Goal: Transaction & Acquisition: Subscribe to service/newsletter

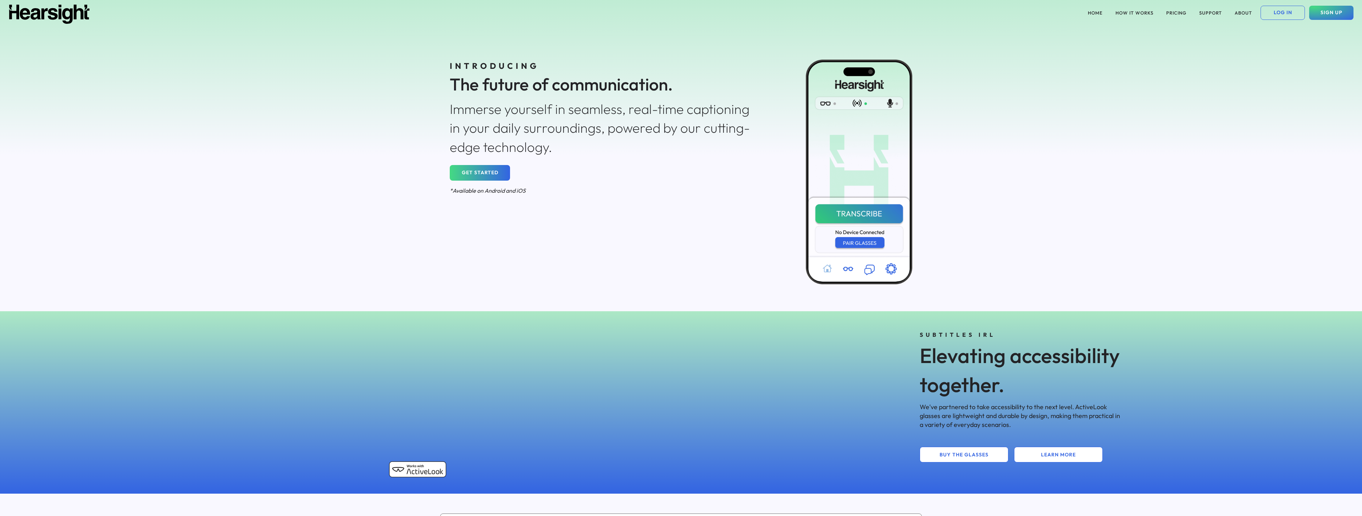
click at [1354, 10] on div "HOME HOW IT WORKS PRICING SUPPORT ABOUT LOG IN SIGN UP" at bounding box center [681, 13] width 1362 height 26
click at [1337, 11] on button "SIGN UP" at bounding box center [1331, 13] width 44 height 14
click at [1176, 6] on button "PRICING" at bounding box center [1176, 13] width 29 height 14
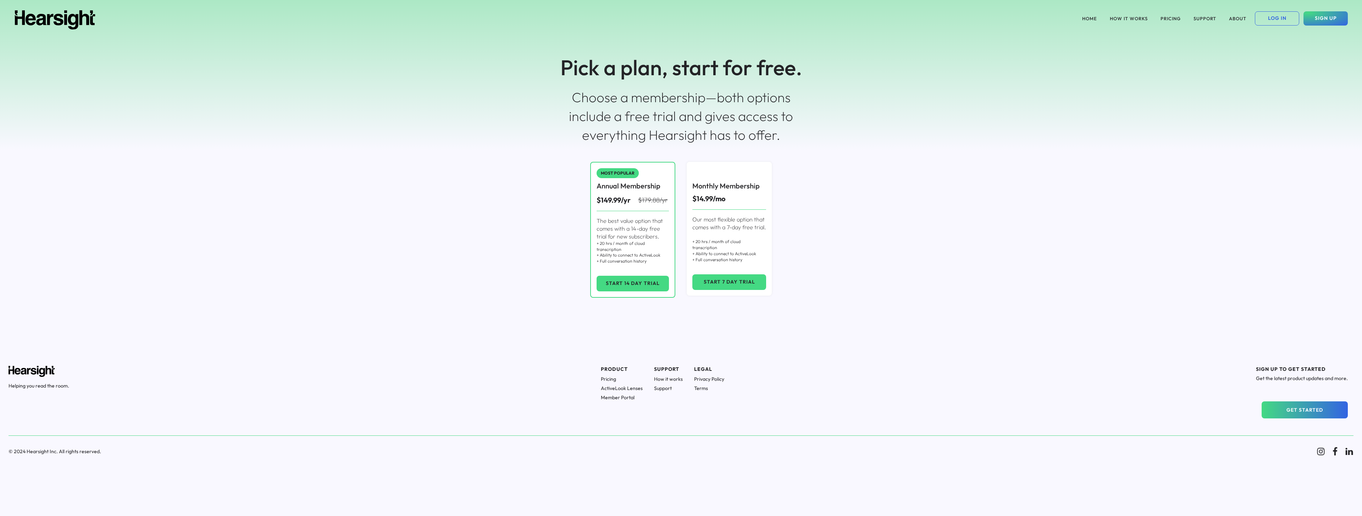
click at [668, 270] on div "MOST POPULAR Annual Membership $149.99/yr $179.88/yr The best value option that…" at bounding box center [632, 230] width 85 height 136
click at [630, 260] on div "+ 20 hrs / month of cloud transcription + Ability to connect to ActiveLook + Fu…" at bounding box center [632, 252] width 72 height 24
click at [646, 252] on div "+ 20 hrs / month of cloud transcription + Ability to connect to ActiveLook + Fu…" at bounding box center [632, 252] width 72 height 24
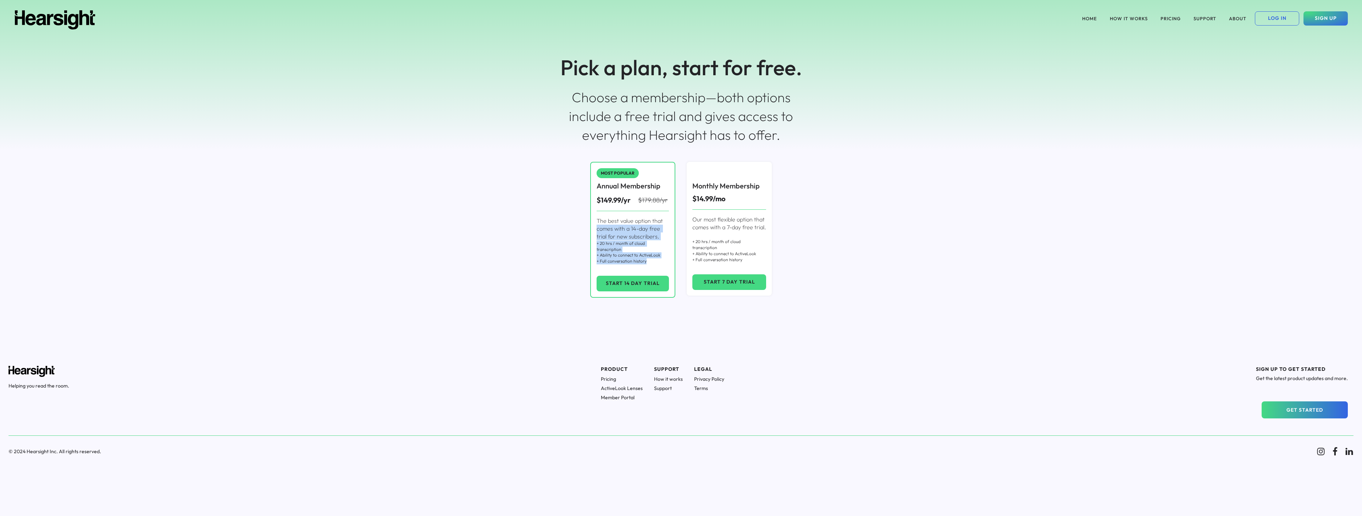
drag, startPoint x: 655, startPoint y: 264, endPoint x: 611, endPoint y: 231, distance: 54.7
click at [567, 228] on div "MOST POPULAR Annual Membership $149.99/yr $179.88/yr The best value option that…" at bounding box center [681, 229] width 1350 height 147
click at [667, 250] on div "+ 20 hrs / month of cloud transcription + Ability to connect to ActiveLook + Fu…" at bounding box center [632, 252] width 72 height 24
drag, startPoint x: 658, startPoint y: 265, endPoint x: 578, endPoint y: 212, distance: 96.3
click at [578, 212] on div "MOST POPULAR Annual Membership $149.99/yr $179.88/yr The best value option that…" at bounding box center [681, 229] width 1350 height 147
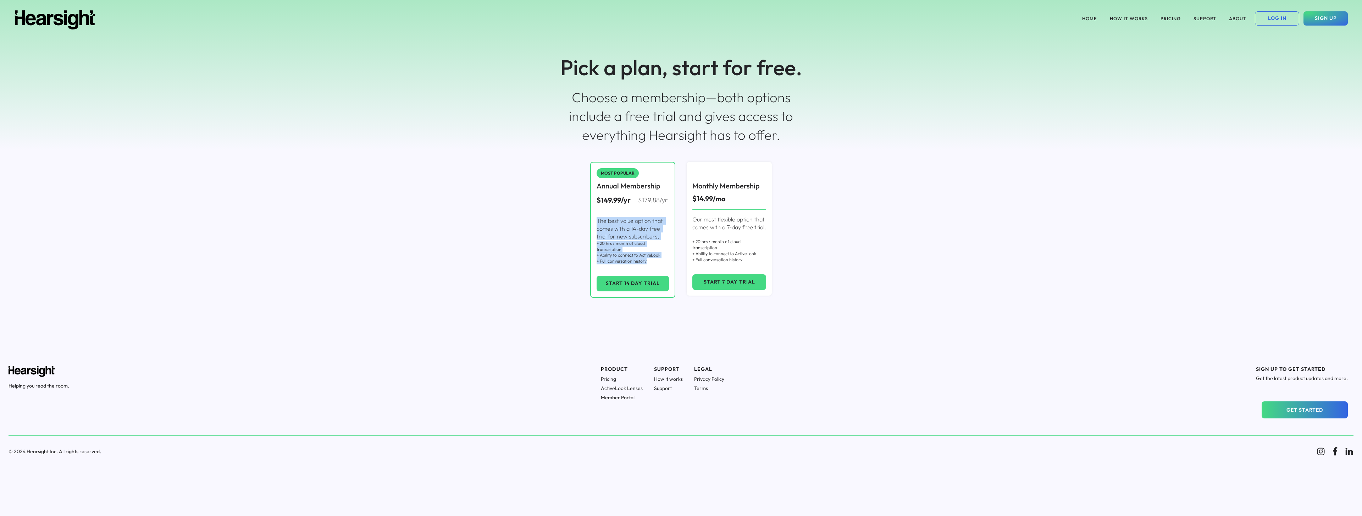
click at [659, 244] on div "The best value option that comes with a 14-day free trial for new subscribers. …" at bounding box center [632, 237] width 72 height 53
click at [853, 148] on div "HOME HOW IT WORKS PRICING SUPPORT ABOUT LOG IN SIGN UP Pick a plan, start for f…" at bounding box center [681, 75] width 1362 height 150
click at [699, 234] on div "Our most flexible option that comes with a 7-day free trial. + 20 hrs / month o…" at bounding box center [729, 236] width 74 height 53
click at [1327, 21] on button "SIGN UP" at bounding box center [1325, 18] width 44 height 14
